Goal: Task Accomplishment & Management: Use online tool/utility

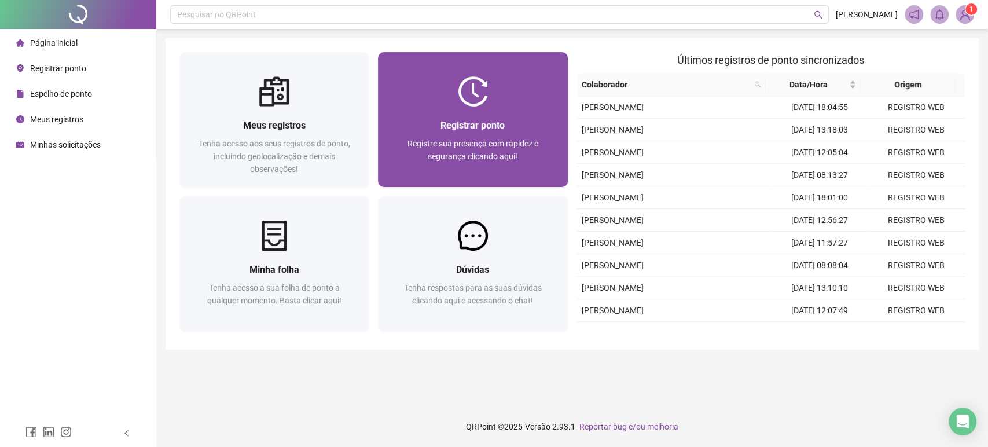
click at [525, 135] on div "Registrar ponto Registre sua presença com rapidez e segurança clicando aqui!" at bounding box center [472, 146] width 161 height 57
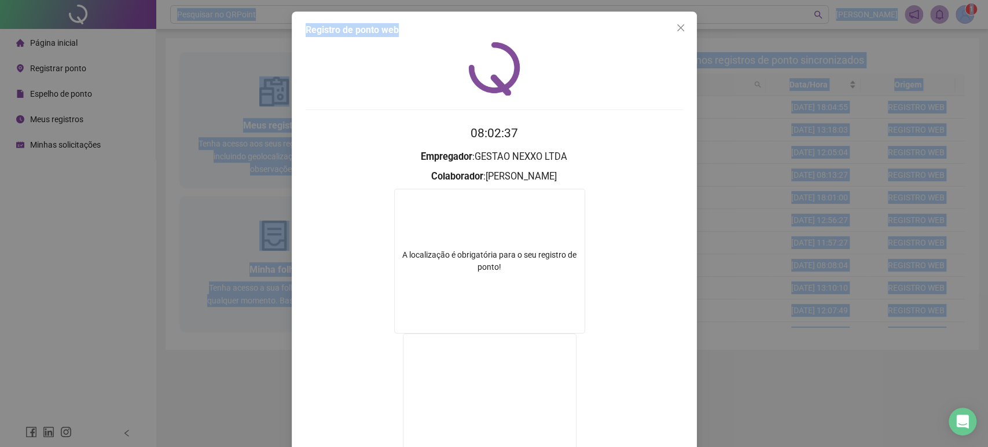
drag, startPoint x: 507, startPoint y: 26, endPoint x: 519, endPoint y: -9, distance: 36.6
click at [519, 0] on html "Página inicial Registrar ponto Espelho de ponto Meus registros Minhas solicitaç…" at bounding box center [494, 223] width 988 height 447
click at [676, 27] on icon "close" at bounding box center [680, 27] width 9 height 9
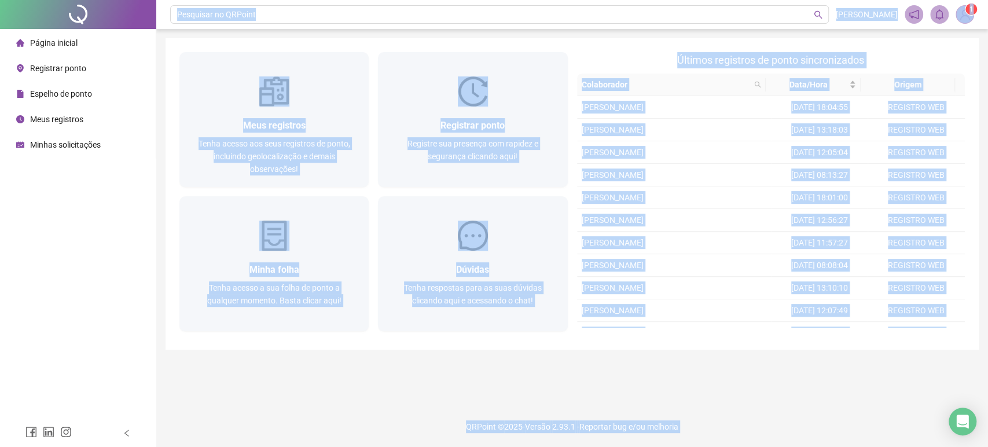
click at [216, 404] on div "Pesquisar no QRPoint [PERSON_NAME] 1 Meus registros Tenha acesso aos seus regis…" at bounding box center [572, 223] width 832 height 447
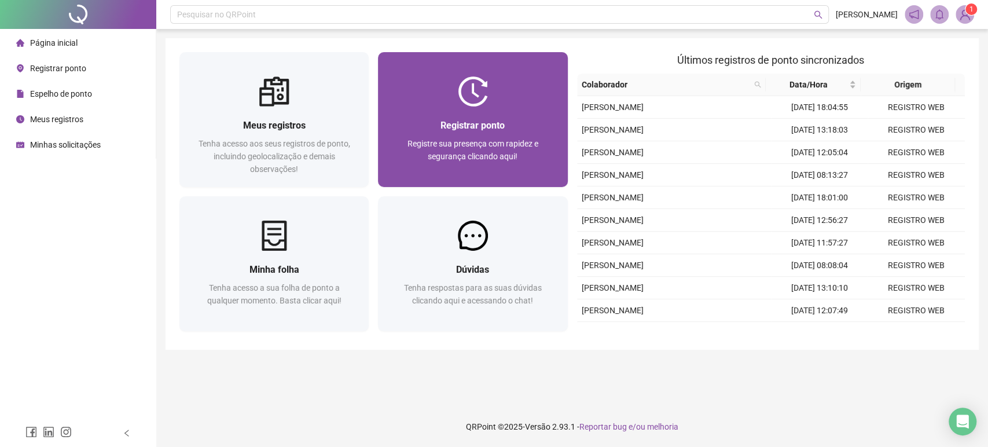
click at [428, 115] on div "Registrar ponto Registre sua presença com rapidez e segurança clicando aqui!" at bounding box center [472, 146] width 189 height 80
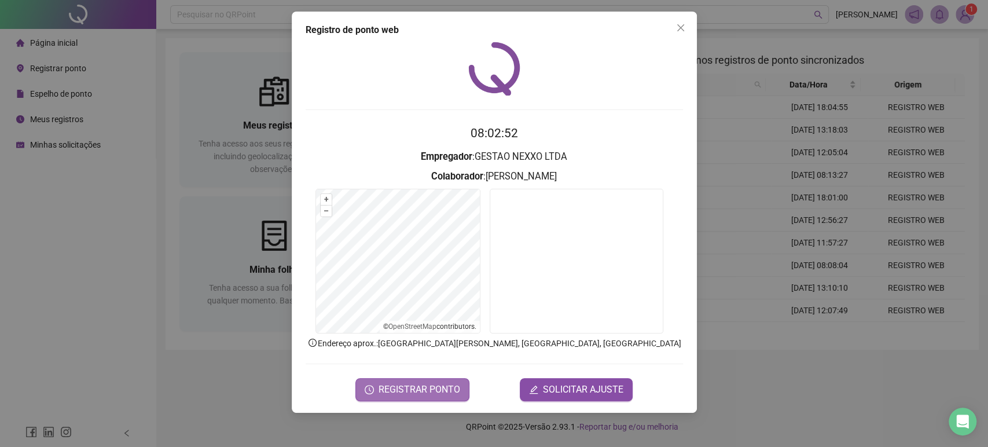
click at [426, 390] on span "REGISTRAR PONTO" at bounding box center [419, 390] width 82 height 14
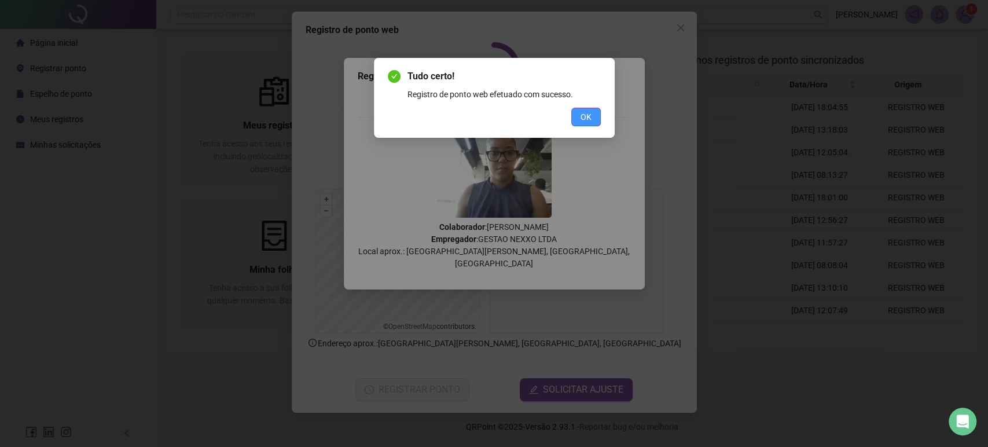
click at [592, 113] on button "OK" at bounding box center [586, 117] width 30 height 19
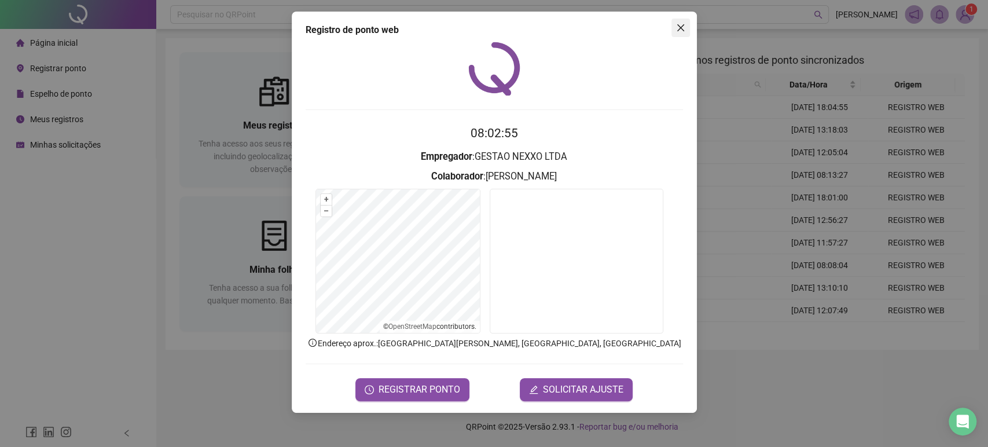
click at [681, 34] on button "Close" at bounding box center [680, 28] width 19 height 19
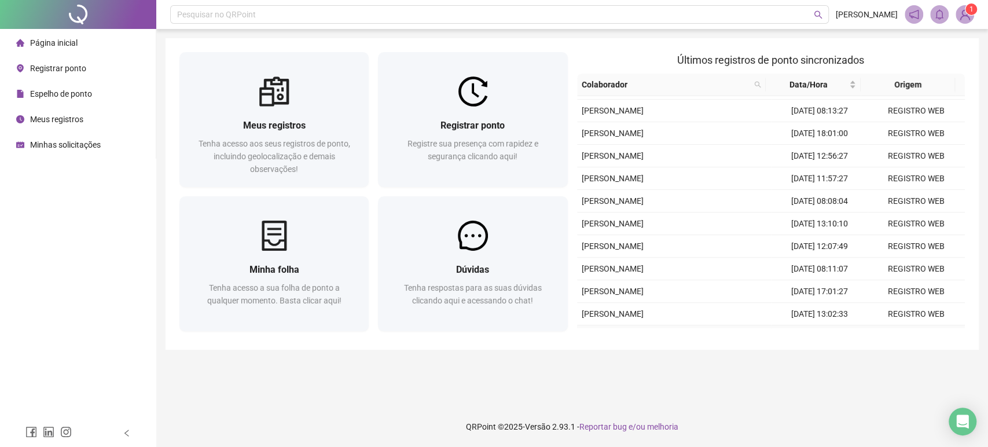
scroll to position [106, 0]
